Goal: Information Seeking & Learning: Understand process/instructions

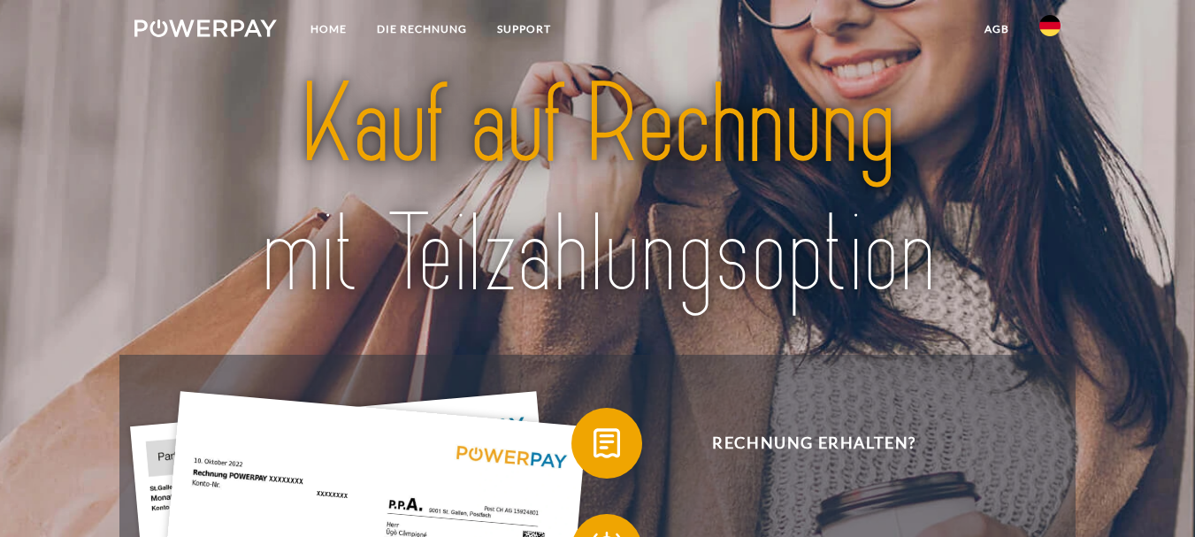
click at [996, 28] on link "agb" at bounding box center [997, 29] width 55 height 32
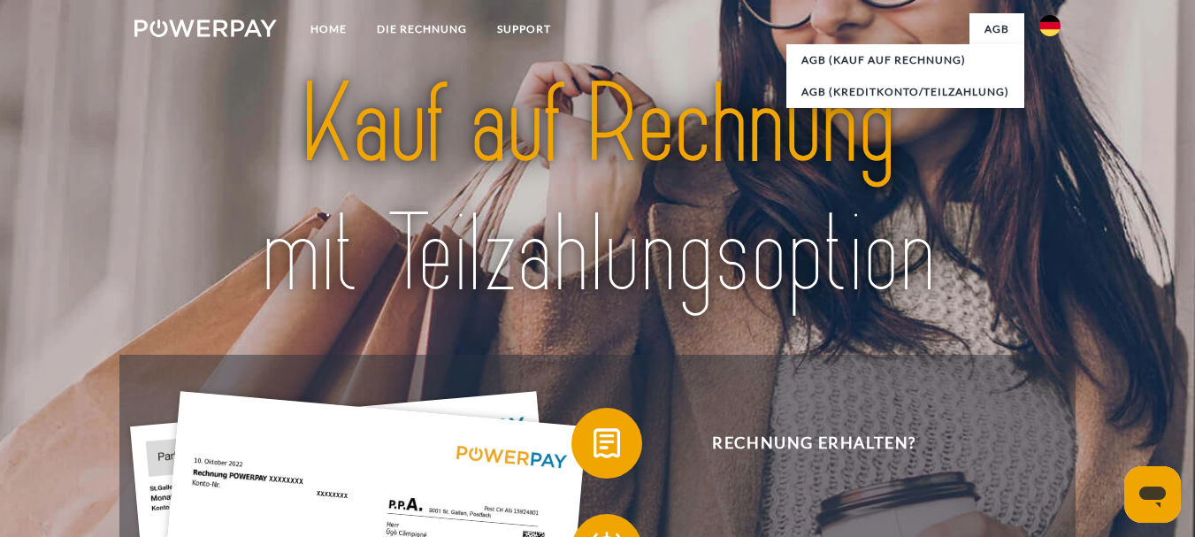
click at [1051, 27] on img at bounding box center [1050, 25] width 21 height 21
click at [1050, 85] on img at bounding box center [1050, 83] width 21 height 21
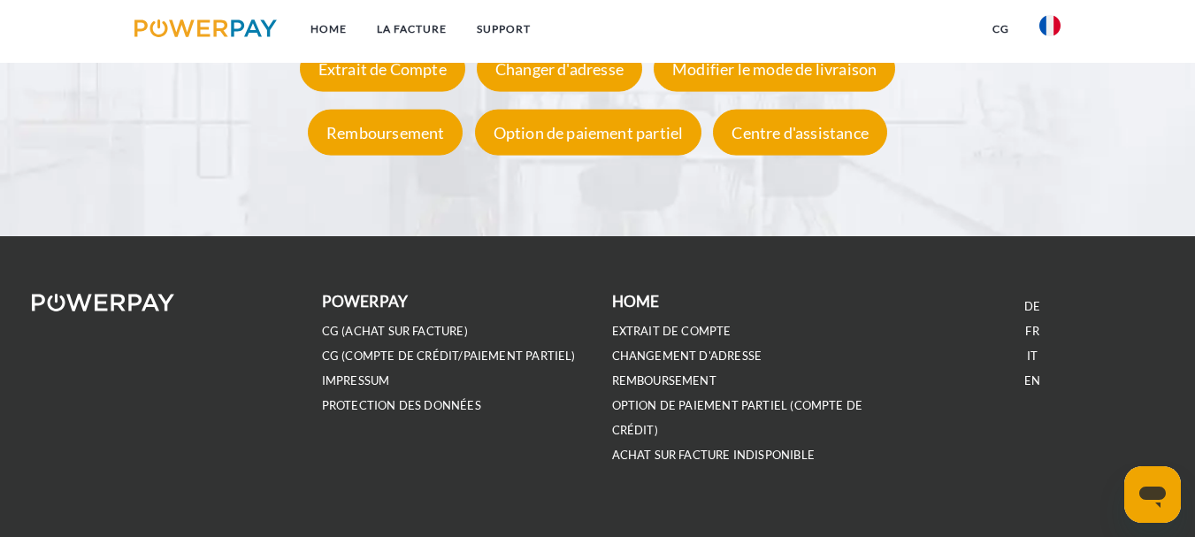
scroll to position [3330, 0]
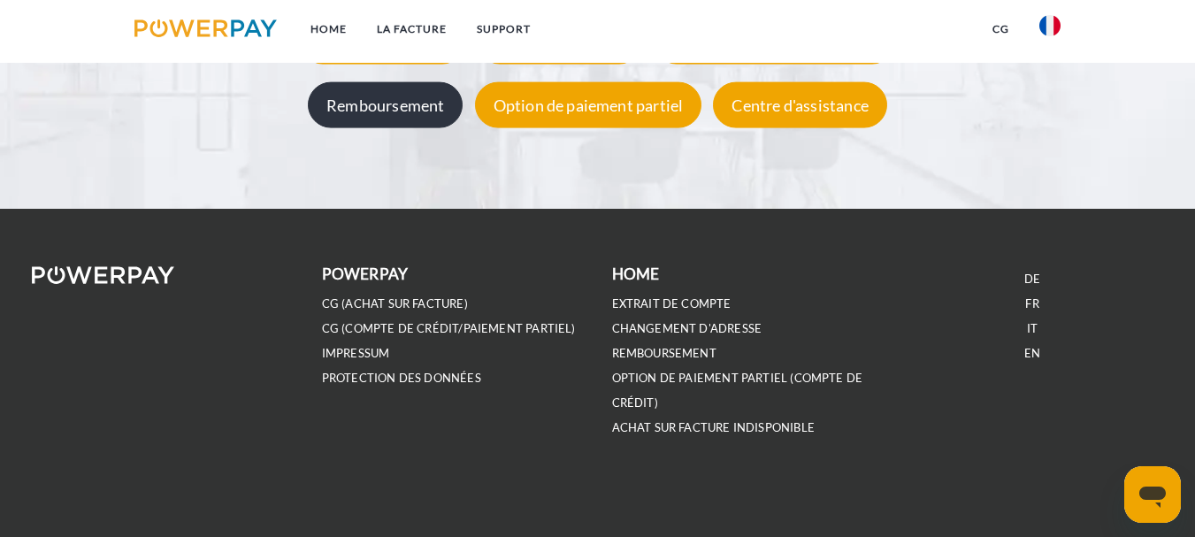
click at [383, 106] on div "Remboursement" at bounding box center [385, 105] width 155 height 46
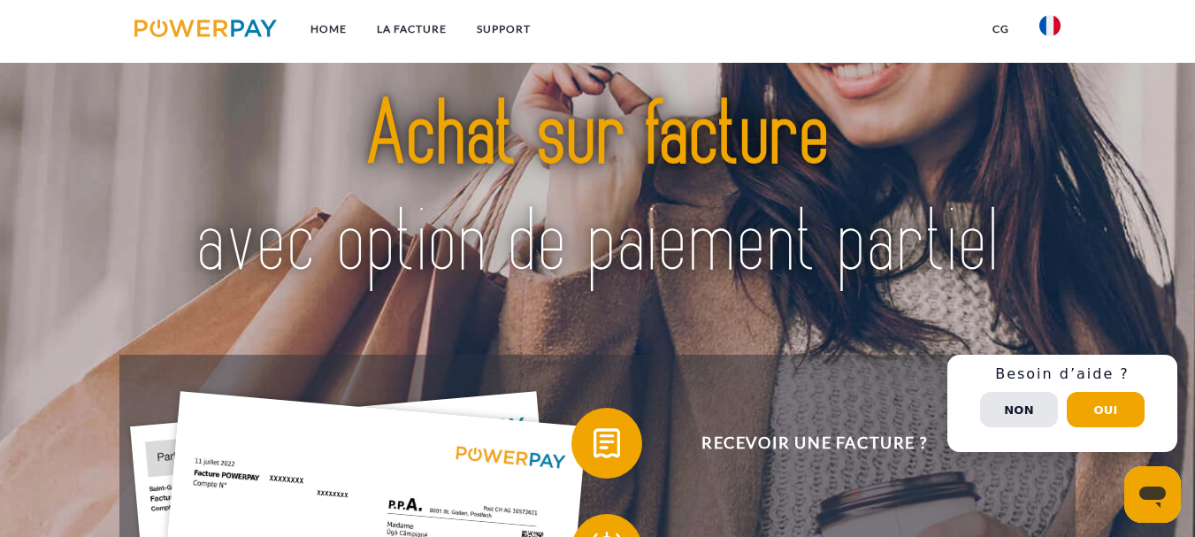
scroll to position [88, 0]
